Goal: Navigation & Orientation: Find specific page/section

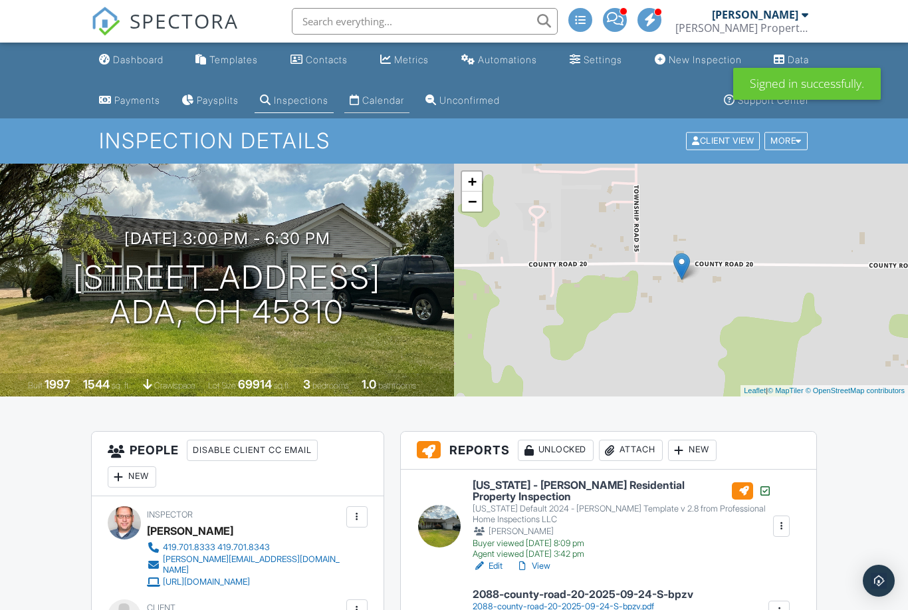
click at [395, 101] on div "Calendar" at bounding box center [383, 99] width 42 height 11
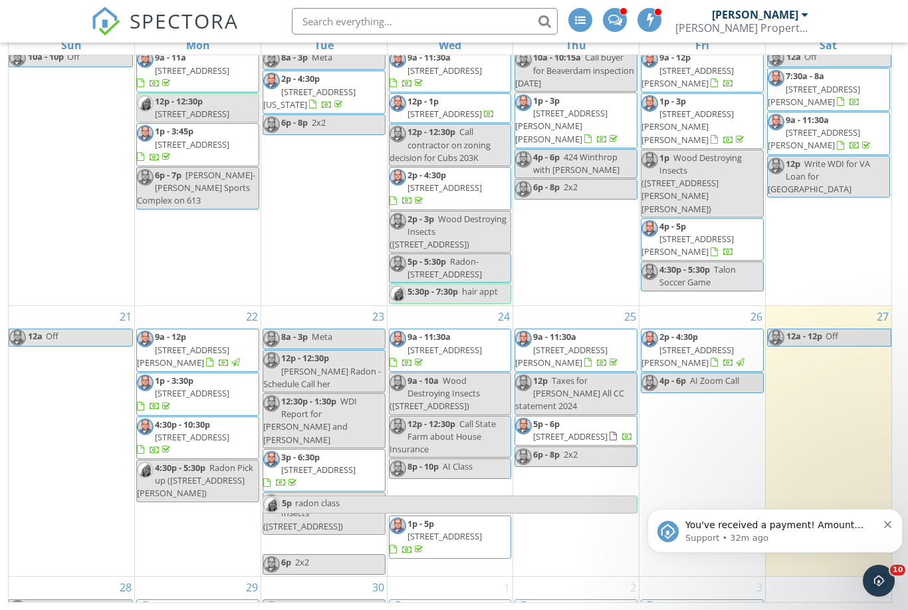
scroll to position [577, 0]
click at [893, 522] on button "Dismiss notification" at bounding box center [888, 522] width 9 height 11
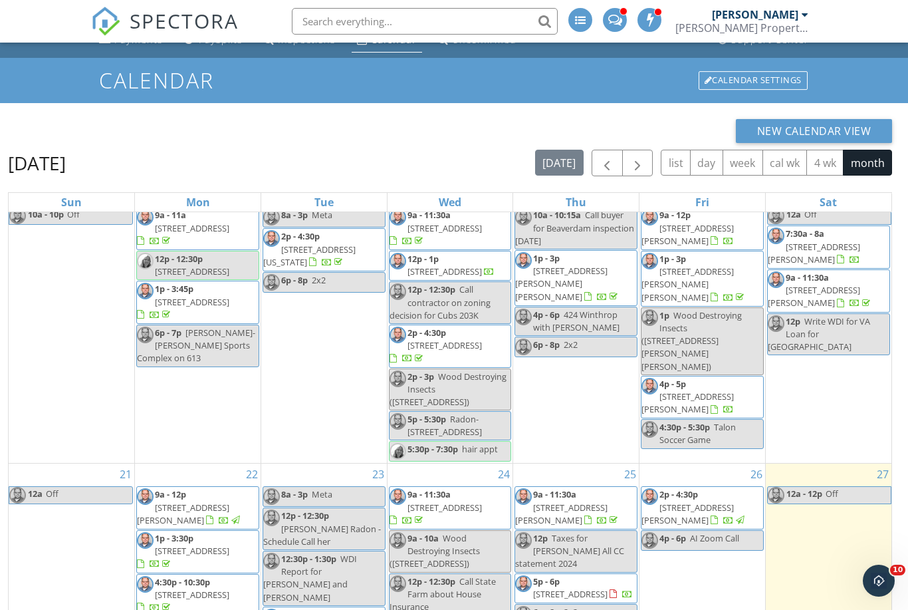
scroll to position [0, 0]
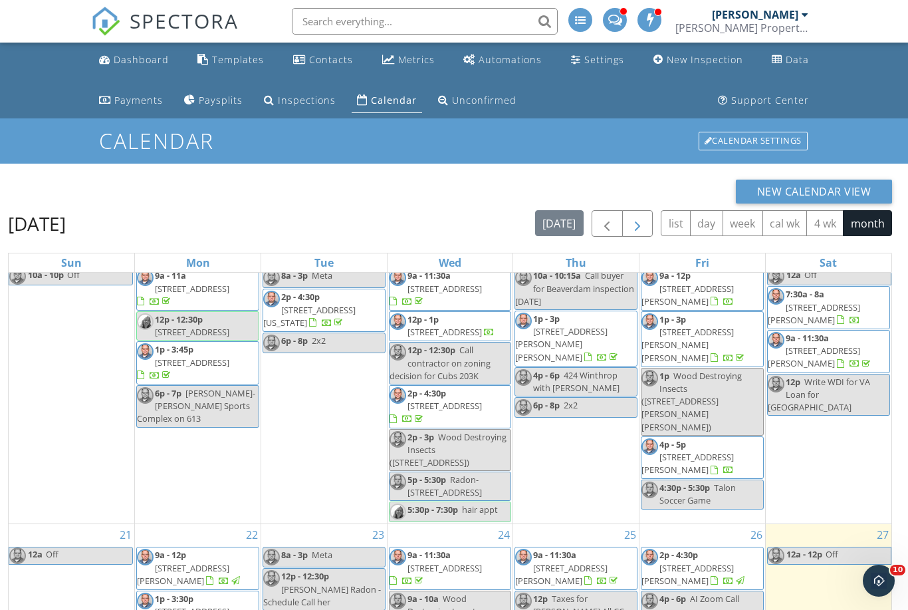
click at [644, 222] on span "button" at bounding box center [638, 224] width 16 height 16
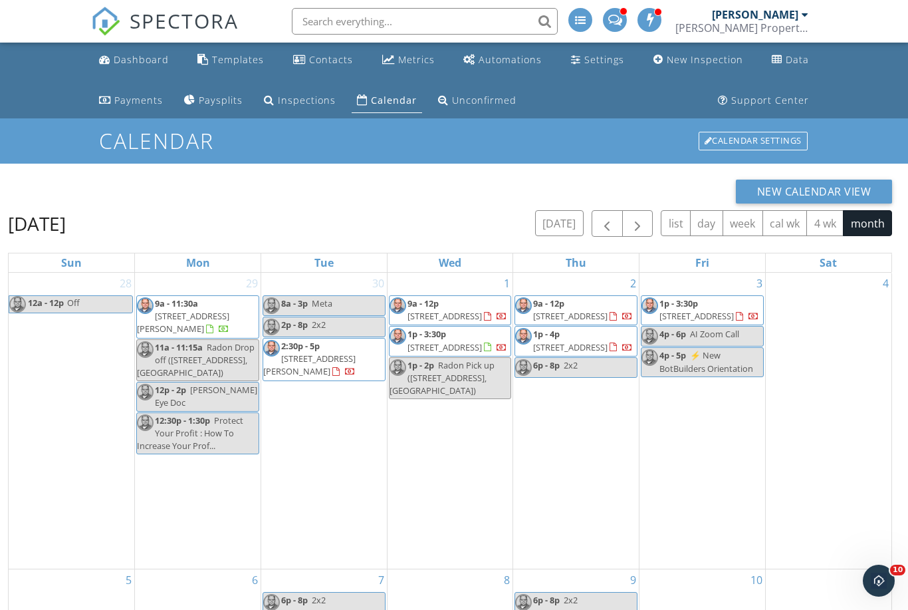
click at [622, 25] on span at bounding box center [615, 19] width 14 height 12
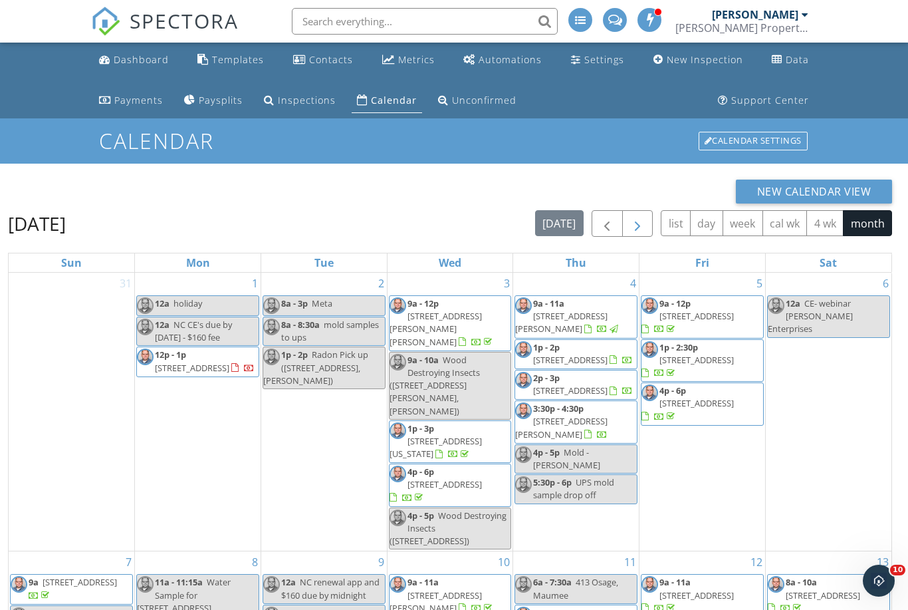
click at [644, 219] on span "button" at bounding box center [638, 224] width 16 height 16
